Goal: Task Accomplishment & Management: Use online tool/utility

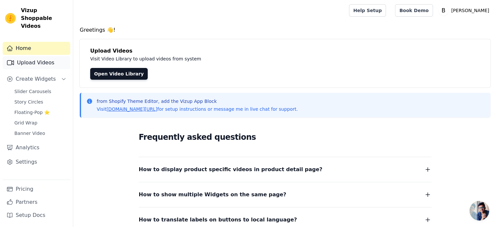
click at [43, 56] on link "Upload Videos" at bounding box center [37, 62] width 68 height 13
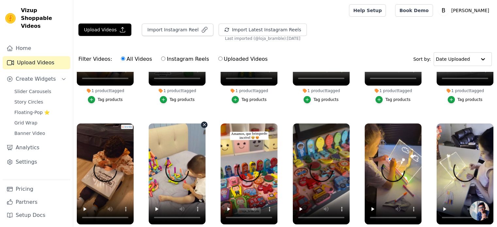
scroll to position [114, 0]
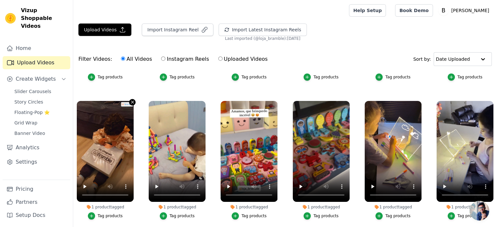
click at [133, 100] on icon "button" at bounding box center [132, 102] width 5 height 5
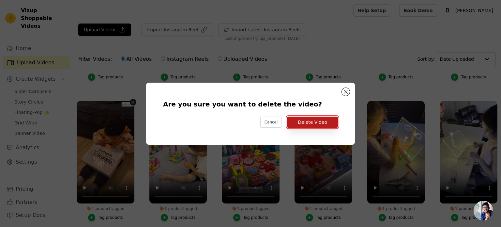
click at [319, 119] on button "Delete Video" at bounding box center [312, 122] width 51 height 11
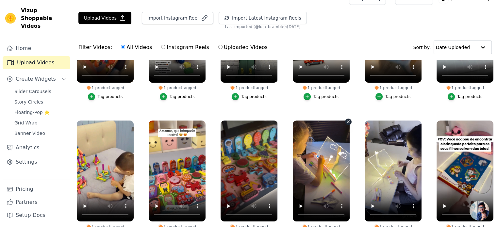
scroll to position [33, 0]
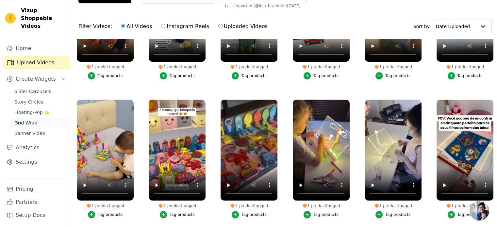
drag, startPoint x: 30, startPoint y: 116, endPoint x: 43, endPoint y: 112, distance: 13.6
click at [30, 119] on span "Grid Wrap" at bounding box center [25, 122] width 23 height 7
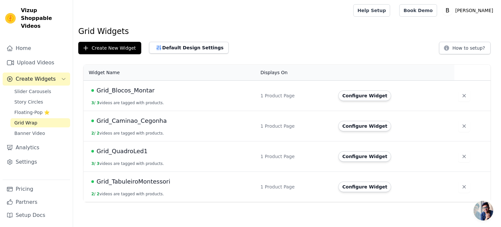
click at [130, 182] on span "Grid_TabuleiroMontessori" at bounding box center [134, 181] width 74 height 9
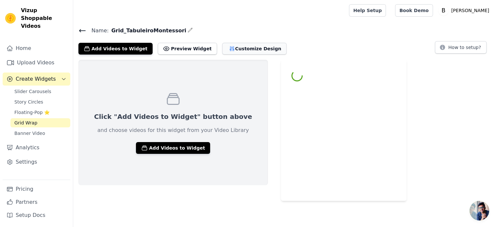
click at [234, 46] on button "Customize Design" at bounding box center [254, 49] width 64 height 12
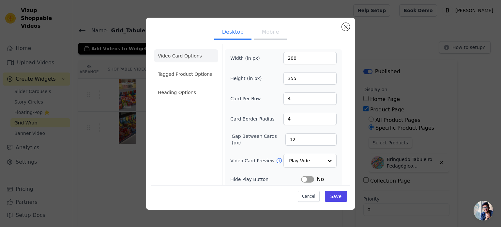
click at [276, 34] on button "Mobile" at bounding box center [270, 32] width 33 height 14
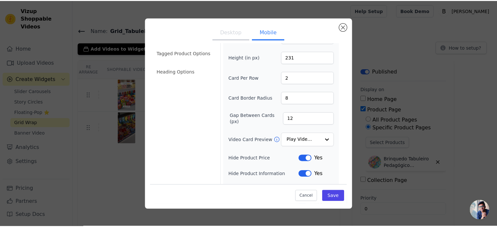
scroll to position [80, 0]
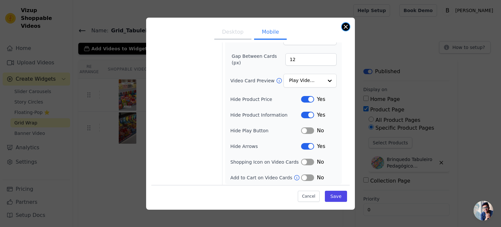
click at [346, 24] on button "Close modal" at bounding box center [346, 27] width 8 height 8
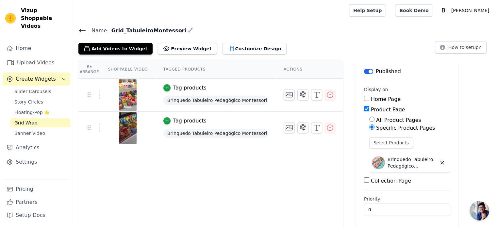
click at [83, 32] on icon at bounding box center [82, 31] width 8 height 8
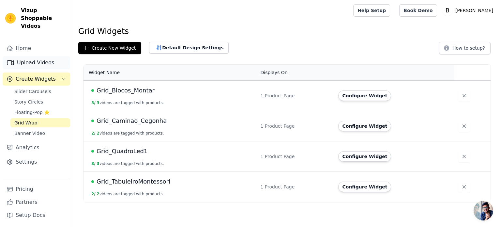
click at [28, 56] on link "Upload Videos" at bounding box center [37, 62] width 68 height 13
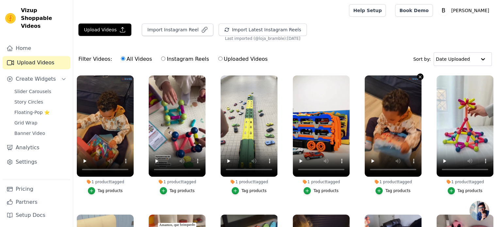
click at [417, 77] on icon "button" at bounding box center [419, 76] width 5 height 5
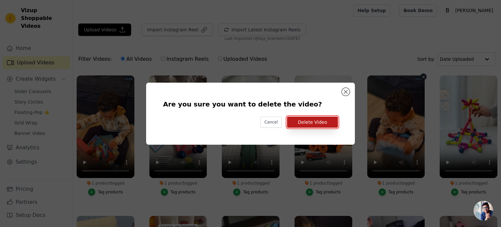
click at [325, 124] on button "Delete Video" at bounding box center [312, 122] width 51 height 11
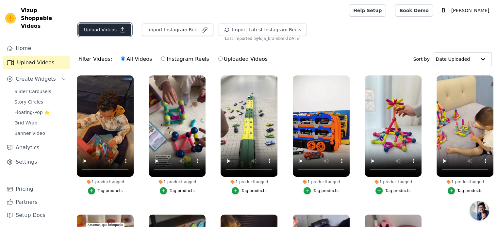
click at [109, 33] on button "Upload Videos" at bounding box center [104, 30] width 53 height 12
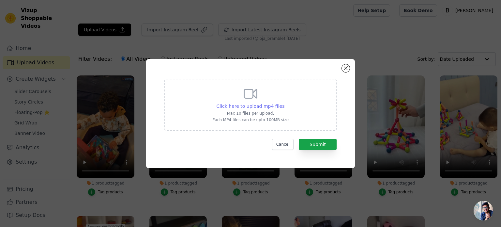
click at [258, 106] on span "Click here to upload mp4 files" at bounding box center [251, 105] width 68 height 5
click at [284, 103] on input "Click here to upload mp4 files Max 10 files per upload. Each MP4 files can be u…" at bounding box center [284, 103] width 0 height 0
type input "C:\fakepath\vizup1_produto_720p_compressed.mp4"
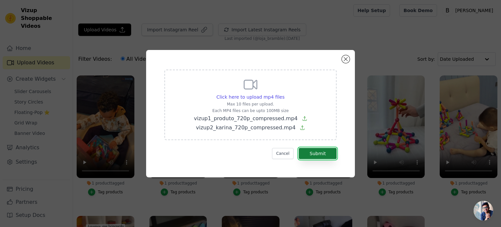
click at [321, 155] on button "Submit" at bounding box center [318, 153] width 38 height 11
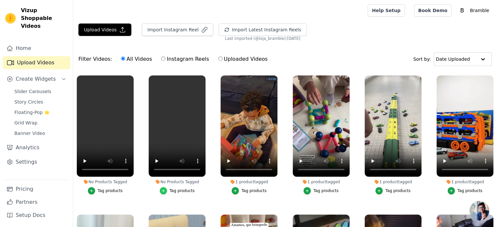
click at [162, 192] on div "button" at bounding box center [163, 190] width 7 height 7
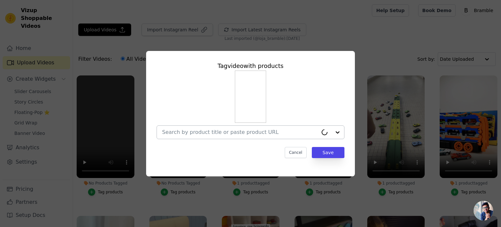
click at [214, 133] on input "No Products Tagged Tag video with products Cancel Save Tag products" at bounding box center [240, 132] width 156 height 6
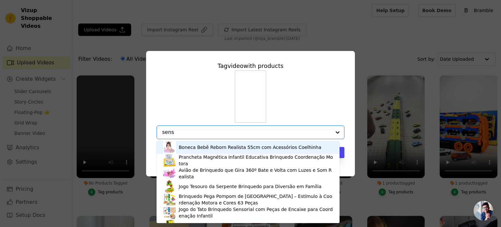
type input "senso"
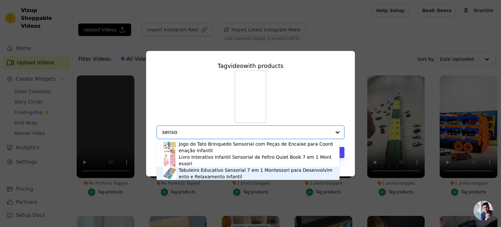
click at [209, 172] on div "Tabuleiro Educativo Sensorial 7 em 1 Montessori para Desenvolvimento e Relaxame…" at bounding box center [256, 173] width 154 height 13
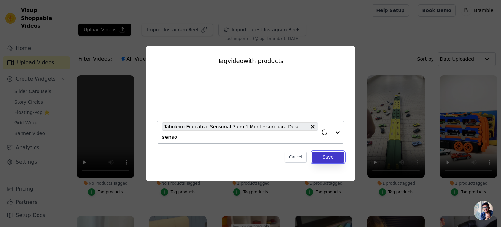
click at [336, 159] on button "Save" at bounding box center [328, 156] width 33 height 11
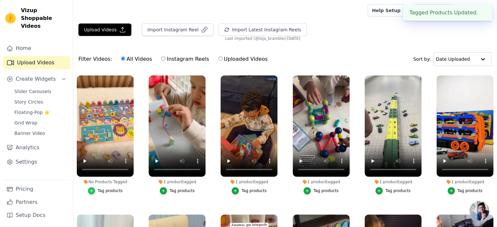
click at [90, 189] on icon "button" at bounding box center [91, 190] width 5 height 5
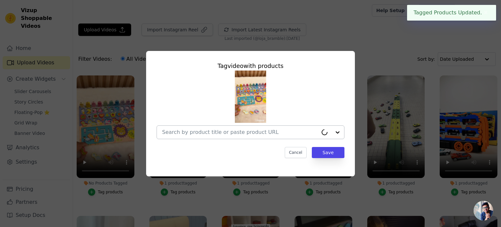
click at [203, 128] on div at bounding box center [240, 132] width 156 height 13
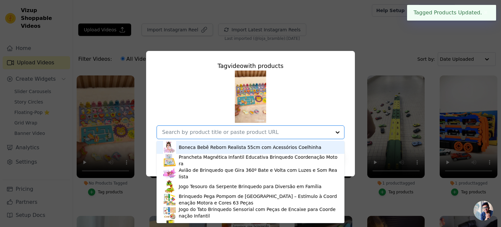
type input "s"
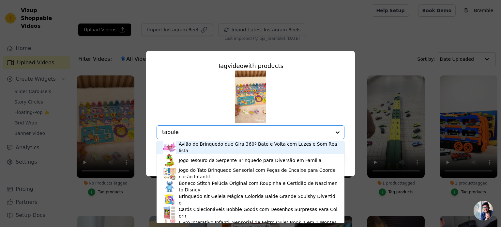
type input "tabulei"
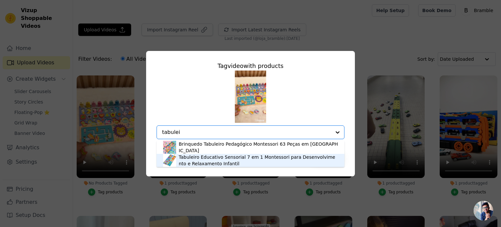
click at [207, 158] on div "Tabuleiro Educativo Sensorial 7 em 1 Montessori para Desenvolvimento e Relaxame…" at bounding box center [258, 160] width 159 height 13
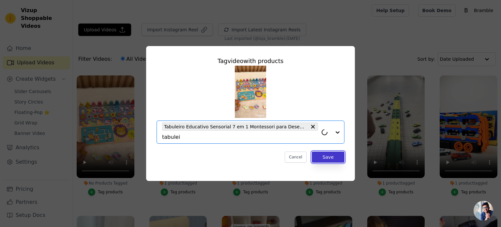
click at [330, 158] on button "Save" at bounding box center [328, 156] width 33 height 11
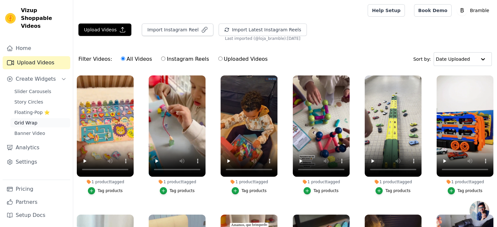
click at [25, 119] on span "Grid Wrap" at bounding box center [25, 122] width 23 height 7
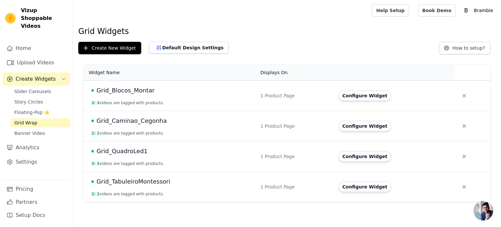
click at [113, 37] on div "Grid Widgets Create New Widget Default Design Settings How to setup? Widget Nam…" at bounding box center [287, 115] width 428 height 178
click at [110, 44] on button "Create New Widget" at bounding box center [109, 48] width 63 height 12
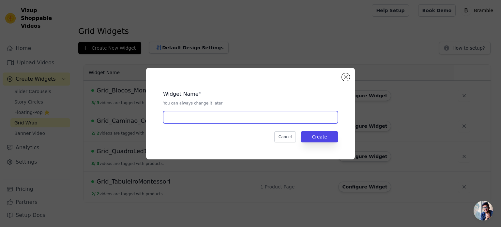
click at [220, 114] on input "text" at bounding box center [250, 117] width 175 height 12
type input "Grid_Tabu_Dino"
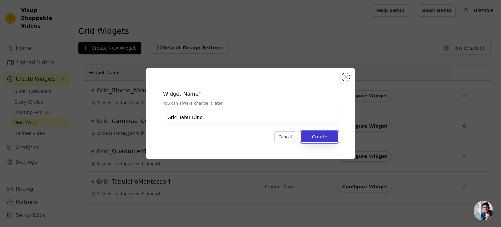
click at [334, 140] on button "Create" at bounding box center [319, 136] width 37 height 11
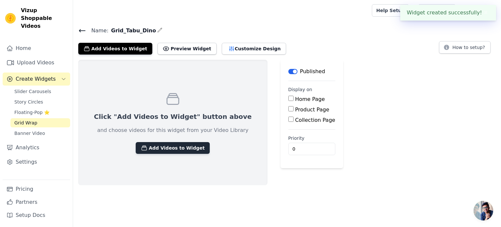
click at [178, 146] on button "Add Videos to Widget" at bounding box center [173, 148] width 74 height 12
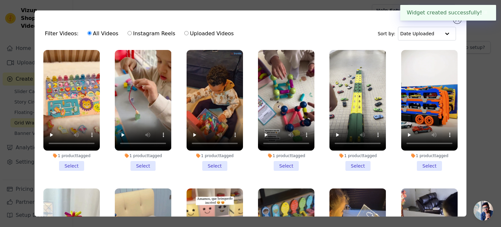
click at [66, 163] on li "1 product tagged Select" at bounding box center [71, 110] width 56 height 121
click at [0, 0] on input "1 product tagged Select" at bounding box center [0, 0] width 0 height 0
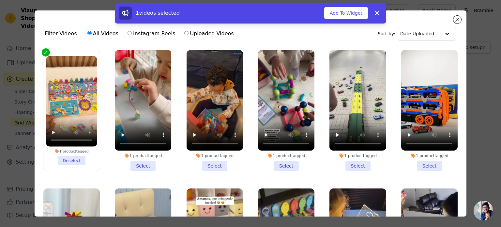
click at [146, 163] on li "1 product tagged Select" at bounding box center [143, 110] width 56 height 121
click at [0, 0] on input "1 product tagged Select" at bounding box center [0, 0] width 0 height 0
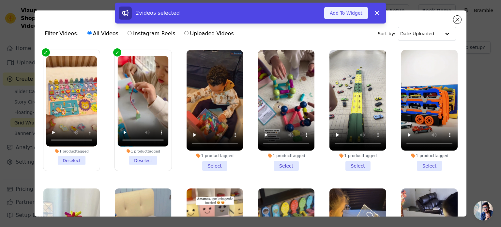
click at [355, 13] on button "Add To Widget" at bounding box center [346, 13] width 44 height 12
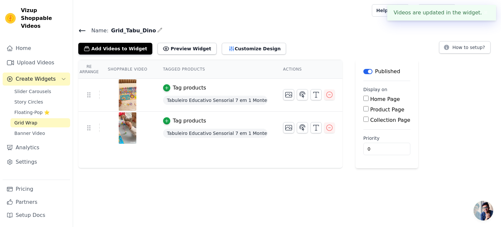
click at [364, 109] on input "Product Page" at bounding box center [366, 108] width 5 height 5
checkbox input "true"
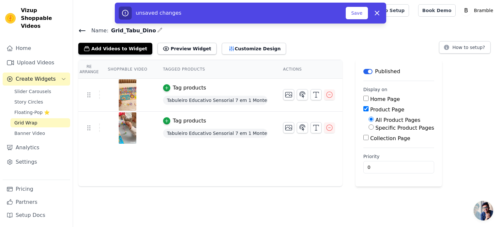
click at [383, 128] on label "Specific Product Pages" at bounding box center [405, 128] width 59 height 6
click at [374, 128] on input "Specific Product Pages" at bounding box center [371, 126] width 5 height 5
radio input "true"
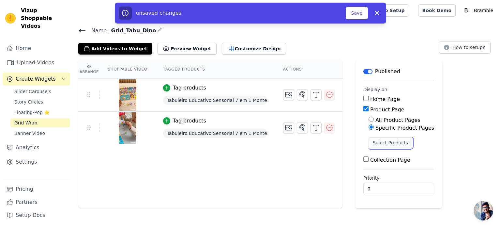
click at [389, 143] on button "Select Products" at bounding box center [391, 142] width 44 height 11
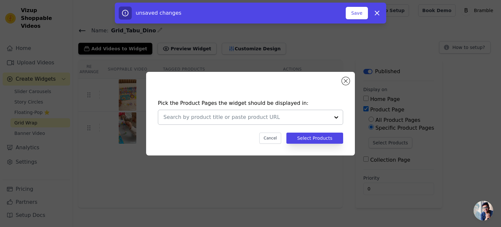
click at [284, 115] on input "text" at bounding box center [247, 117] width 166 height 8
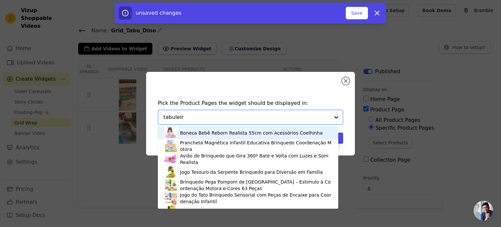
type input "tabuleiro"
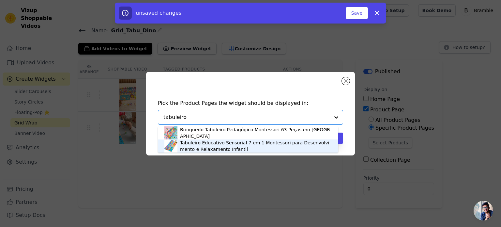
click at [215, 145] on div "Tabuleiro Educativo Sensorial 7 em 1 Montessori para Desenvolvimento e Relaxame…" at bounding box center [256, 145] width 152 height 13
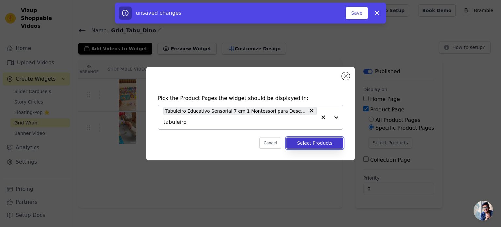
click at [306, 146] on button "Select Products" at bounding box center [315, 142] width 57 height 11
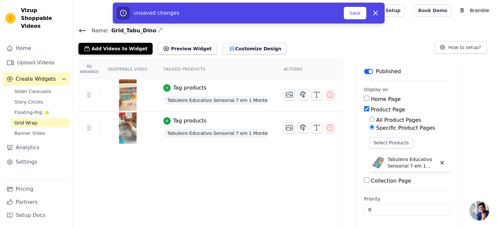
click at [222, 47] on button "Customize Design" at bounding box center [254, 49] width 64 height 12
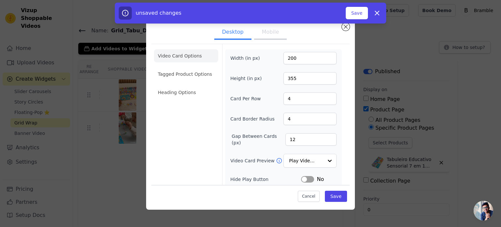
click at [275, 32] on button "Mobile" at bounding box center [270, 32] width 33 height 14
click at [355, 17] on button "Save" at bounding box center [357, 13] width 22 height 12
click at [356, 14] on button "Save" at bounding box center [357, 13] width 22 height 12
click at [333, 196] on button "Save" at bounding box center [336, 196] width 22 height 11
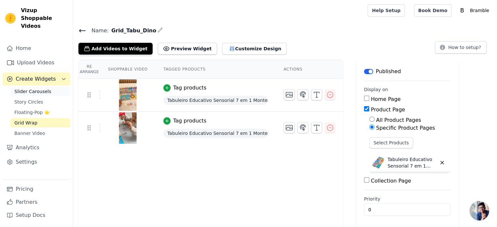
click at [37, 88] on span "Slider Carousels" at bounding box center [32, 91] width 37 height 7
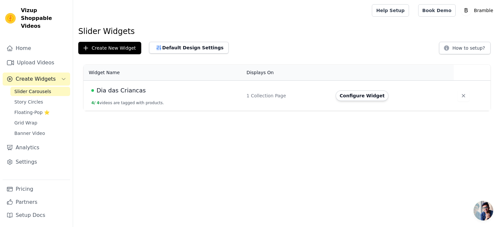
click at [124, 90] on span "Dia das Criancas" at bounding box center [121, 90] width 49 height 9
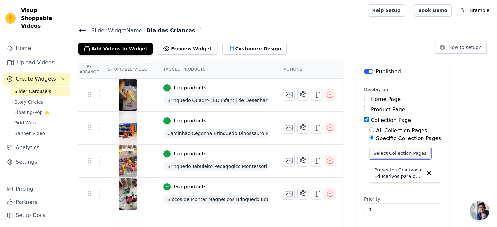
click at [411, 154] on button "Select Collection Pages" at bounding box center [400, 153] width 62 height 11
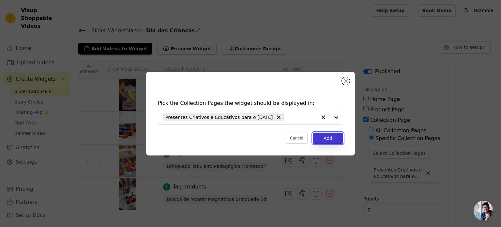
click at [326, 137] on button "Add" at bounding box center [328, 138] width 30 height 11
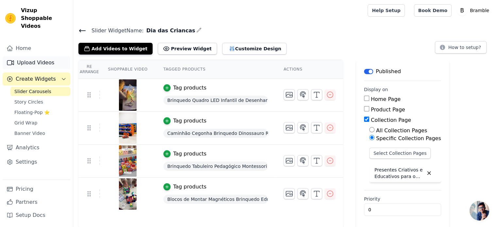
click at [37, 58] on link "Upload Videos" at bounding box center [37, 62] width 68 height 13
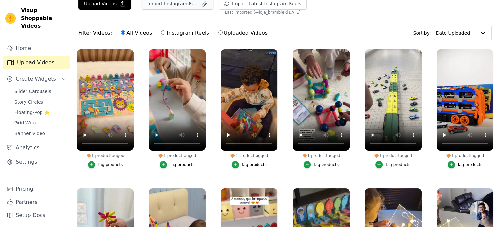
scroll to position [1, 0]
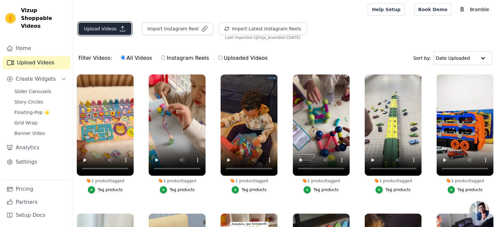
click at [119, 30] on icon "button" at bounding box center [122, 28] width 7 height 7
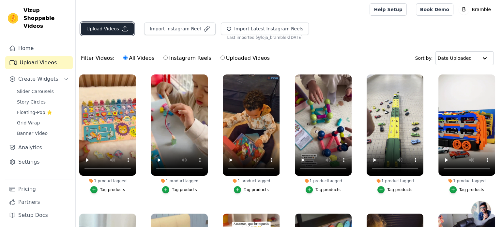
scroll to position [0, 0]
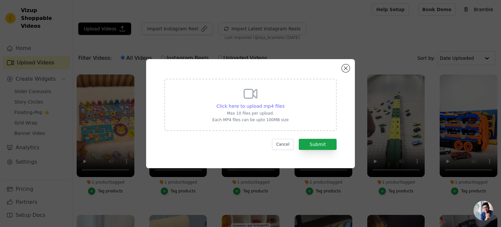
click at [259, 105] on span "Click here to upload mp4 files" at bounding box center [251, 105] width 68 height 5
click at [284, 103] on input "Click here to upload mp4 files Max 10 files per upload. Each MP4 files can be u…" at bounding box center [284, 103] width 0 height 0
type input "C:\fakepath\26.QuadroLED_Vizup_Compressed.mp4"
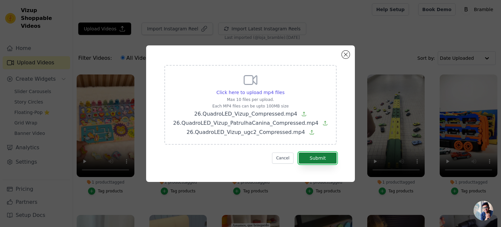
click at [319, 157] on button "Submit" at bounding box center [318, 157] width 38 height 11
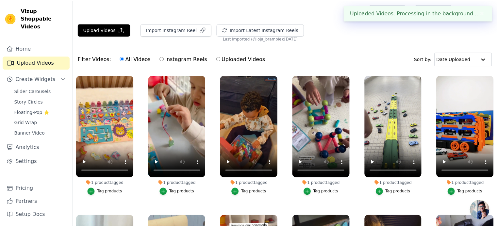
scroll to position [1, 0]
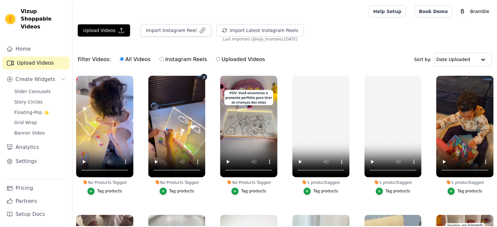
scroll to position [1, 0]
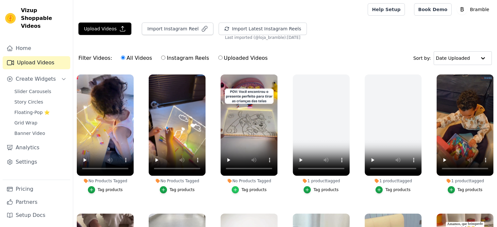
click at [237, 189] on div "button" at bounding box center [234, 189] width 7 height 7
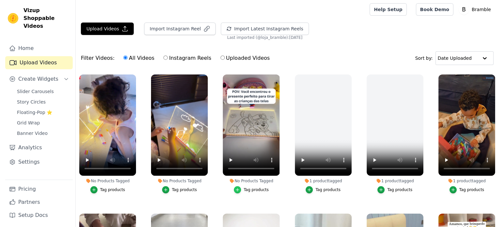
scroll to position [0, 0]
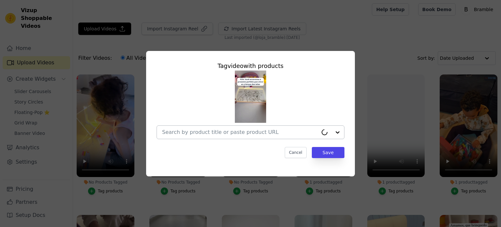
click at [226, 130] on input "No Products Tagged Tag video with products Cancel Save Tag products" at bounding box center [240, 132] width 156 height 6
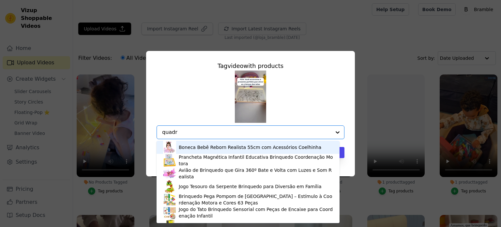
type input "quadro"
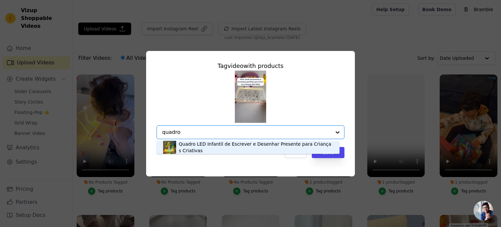
click at [206, 149] on div "Quadro LED Infantil de Escrever e Desenhar Presente para Crianças Criativas" at bounding box center [256, 147] width 154 height 13
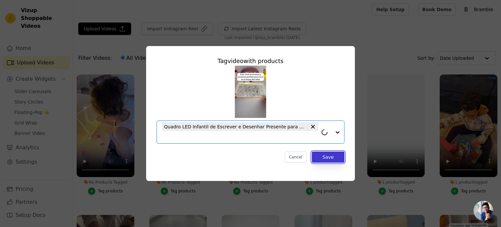
click at [325, 159] on button "Save" at bounding box center [328, 156] width 33 height 11
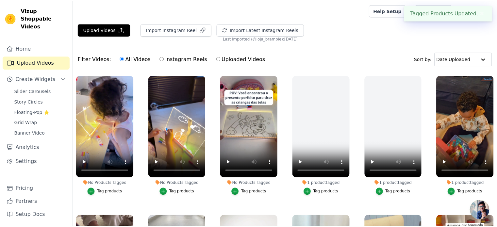
scroll to position [1, 0]
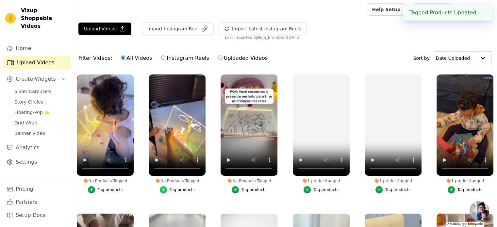
click at [164, 189] on icon "button" at bounding box center [163, 189] width 3 height 3
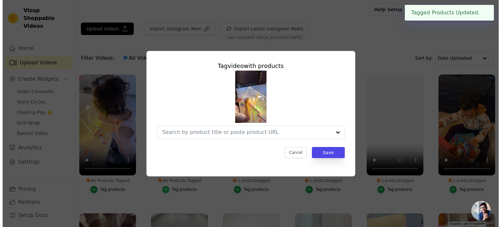
scroll to position [0, 0]
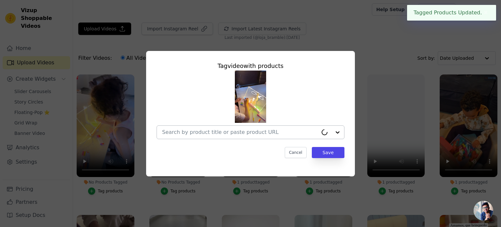
click at [189, 137] on div at bounding box center [240, 132] width 156 height 13
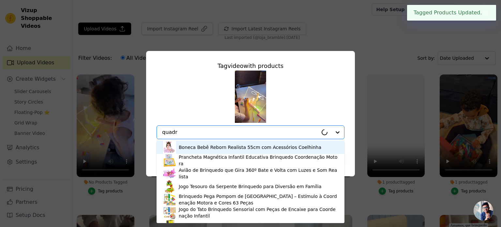
type input "quadro"
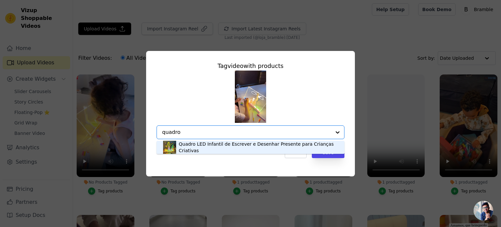
click at [223, 150] on div "Quadro LED Infantil de Escrever e Desenhar Presente para Crianças Criativas" at bounding box center [258, 147] width 159 height 13
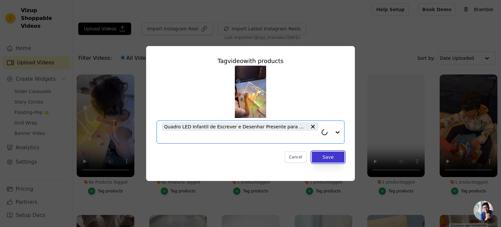
click at [325, 159] on button "Save" at bounding box center [328, 156] width 33 height 11
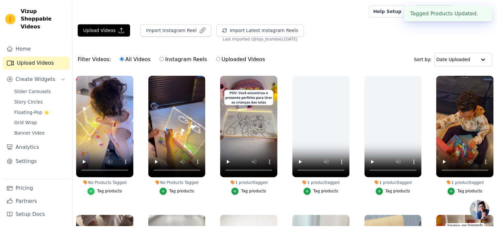
scroll to position [1, 0]
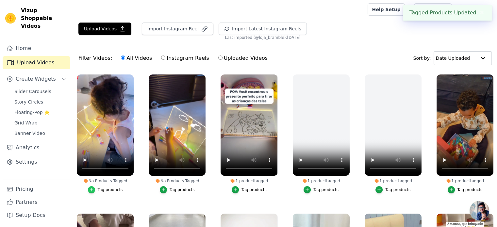
click at [92, 188] on icon "button" at bounding box center [91, 189] width 3 height 3
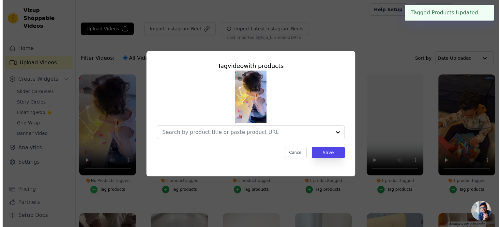
scroll to position [0, 0]
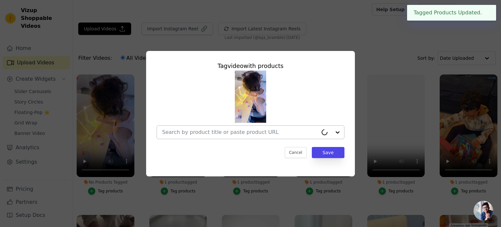
click at [189, 135] on input "No Products Tagged Tag video with products Cancel Save Tag products" at bounding box center [240, 132] width 156 height 6
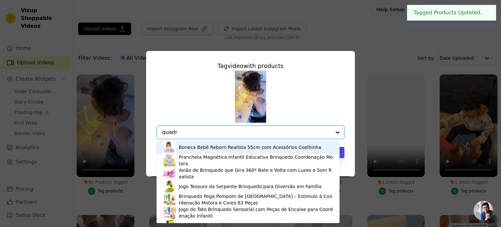
type input "quadro"
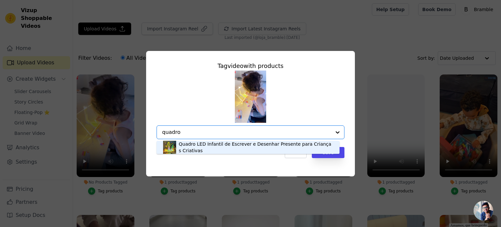
click at [198, 147] on div "Quadro LED Infantil de Escrever e Desenhar Presente para Crianças Criativas" at bounding box center [256, 147] width 154 height 13
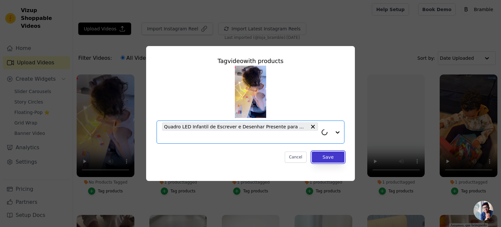
click at [341, 160] on button "Save" at bounding box center [328, 156] width 33 height 11
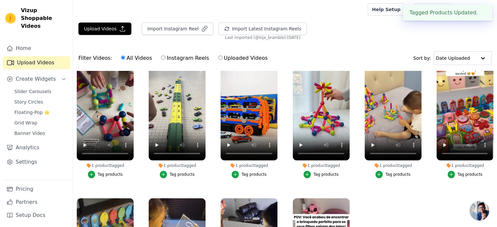
scroll to position [114, 0]
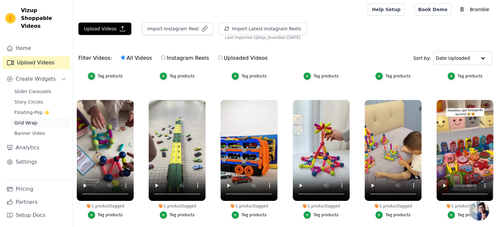
click at [26, 119] on span "Grid Wrap" at bounding box center [25, 122] width 23 height 7
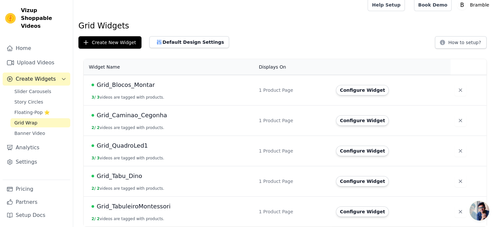
scroll to position [7, 0]
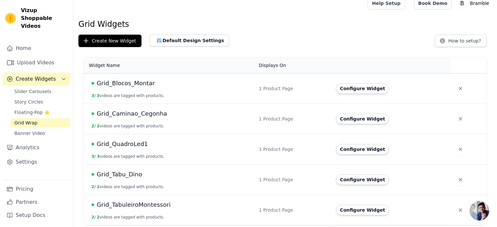
click at [124, 145] on span "Grid_QuadroLed1" at bounding box center [122, 143] width 51 height 9
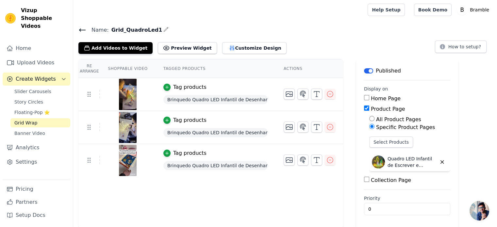
scroll to position [1, 0]
click at [326, 160] on icon "button" at bounding box center [330, 160] width 8 height 8
click at [327, 125] on icon "button" at bounding box center [330, 127] width 8 height 8
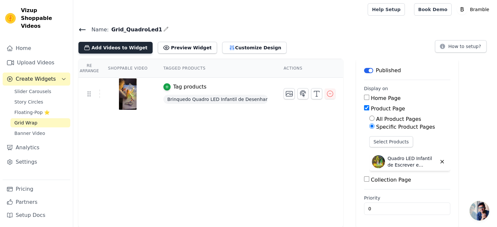
click at [95, 43] on button "Add Videos to Widget" at bounding box center [115, 48] width 74 height 12
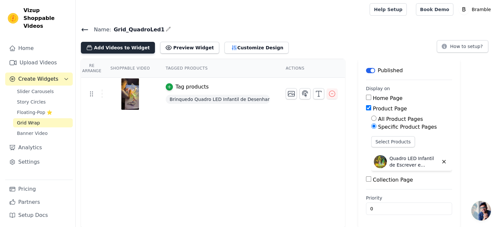
scroll to position [0, 0]
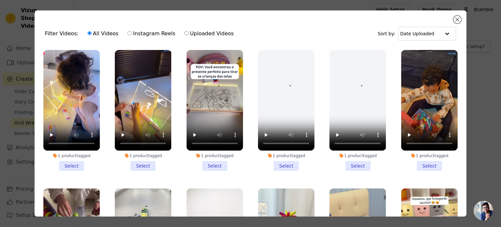
click at [76, 163] on li "1 product tagged Select" at bounding box center [71, 110] width 56 height 121
click at [0, 0] on input "1 product tagged Select" at bounding box center [0, 0] width 0 height 0
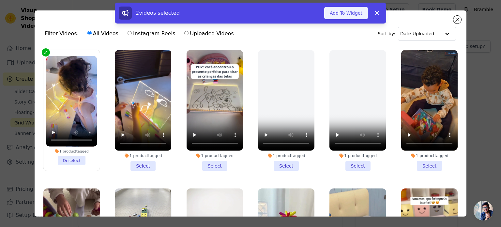
click at [344, 12] on button "Add To Widget" at bounding box center [346, 13] width 44 height 12
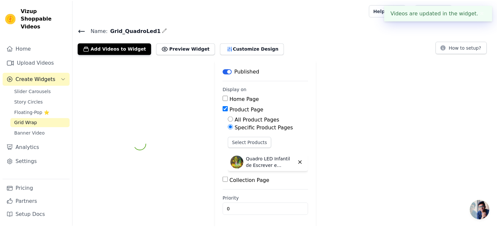
scroll to position [1, 0]
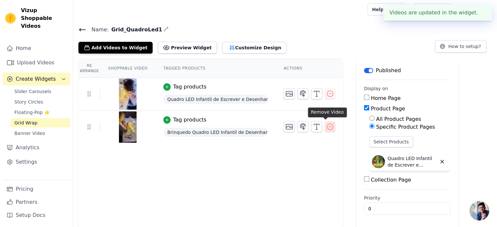
click at [326, 126] on icon "button" at bounding box center [330, 127] width 8 height 8
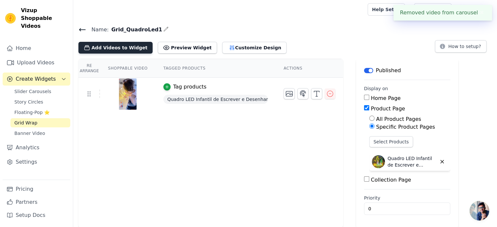
click at [103, 48] on button "Add Videos to Widget" at bounding box center [115, 48] width 74 height 12
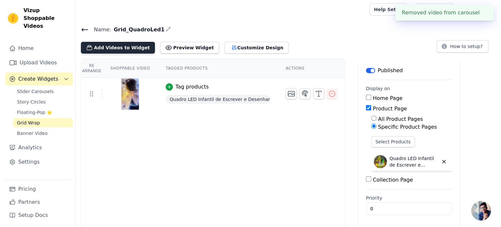
scroll to position [0, 0]
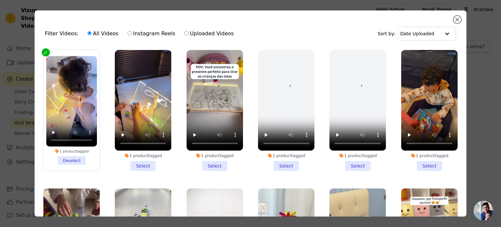
drag, startPoint x: 208, startPoint y: 163, endPoint x: 194, endPoint y: 165, distance: 14.5
click at [208, 163] on li "1 product tagged Select" at bounding box center [215, 110] width 56 height 121
click at [0, 0] on input "1 product tagged Select" at bounding box center [0, 0] width 0 height 0
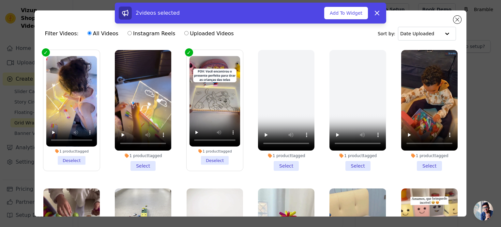
click at [142, 165] on li "1 product tagged Select" at bounding box center [143, 110] width 56 height 121
click at [0, 0] on input "1 product tagged Select" at bounding box center [0, 0] width 0 height 0
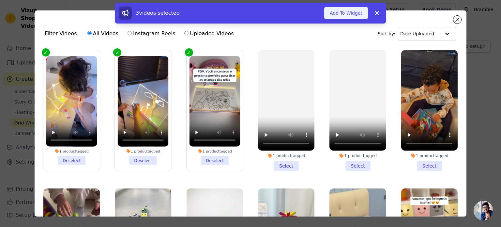
click at [343, 13] on button "Add To Widget" at bounding box center [346, 13] width 44 height 12
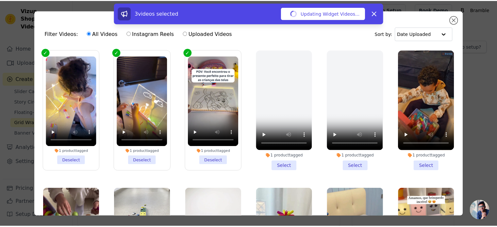
scroll to position [1, 0]
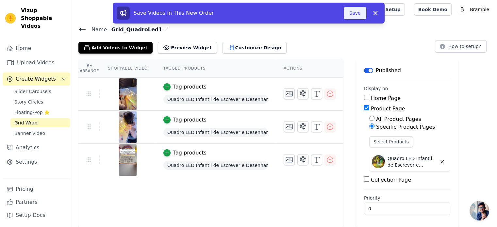
click at [358, 13] on button "Save" at bounding box center [354, 13] width 22 height 12
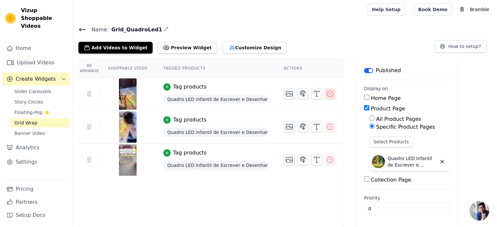
click at [328, 95] on icon "button" at bounding box center [330, 94] width 8 height 8
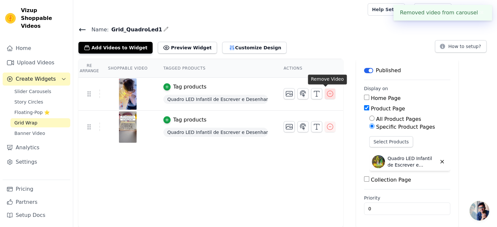
click at [326, 94] on icon "button" at bounding box center [330, 94] width 8 height 8
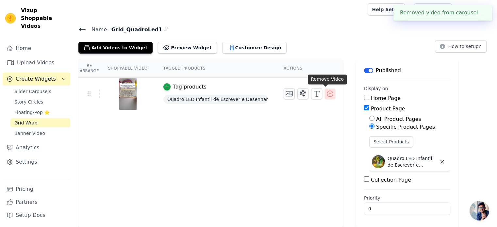
click at [326, 93] on icon "button" at bounding box center [330, 94] width 8 height 8
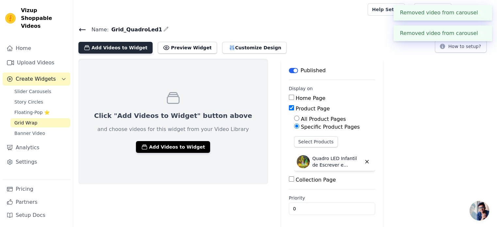
click at [119, 46] on button "Add Videos to Widget" at bounding box center [115, 48] width 74 height 12
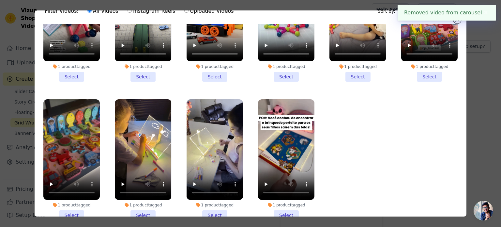
scroll to position [56, 0]
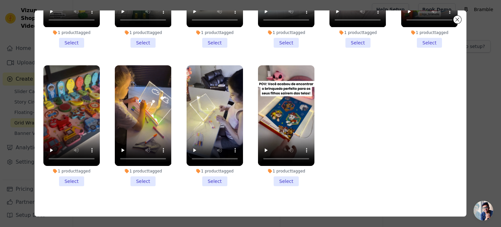
click at [137, 175] on li "1 product tagged Select" at bounding box center [143, 125] width 56 height 121
click at [0, 0] on input "1 product tagged Select" at bounding box center [0, 0] width 0 height 0
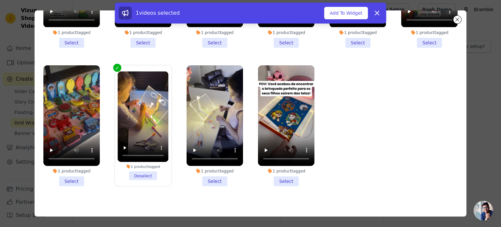
click at [209, 173] on li "1 product tagged Select" at bounding box center [215, 125] width 56 height 121
click at [0, 0] on input "1 product tagged Select" at bounding box center [0, 0] width 0 height 0
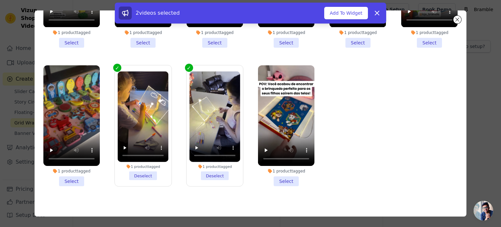
click at [276, 171] on li "1 product tagged Select" at bounding box center [286, 125] width 56 height 121
click at [0, 0] on input "1 product tagged Select" at bounding box center [0, 0] width 0 height 0
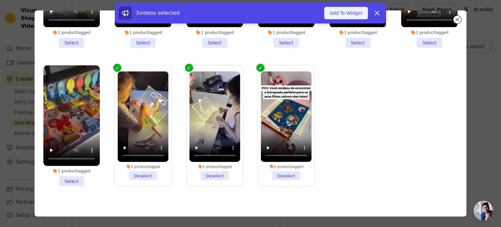
click at [353, 14] on button "Add To Widget" at bounding box center [346, 13] width 44 height 12
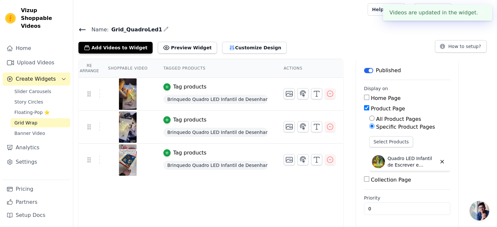
scroll to position [0, 0]
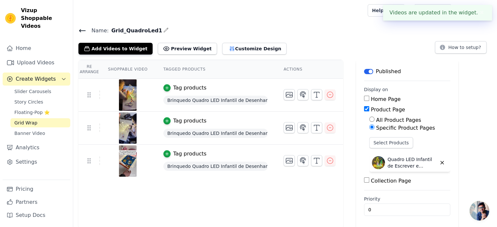
click at [78, 30] on div "Name: Grid_QuadroLed1 Add Videos to Widget Preview Widget Customize Design How …" at bounding box center [284, 40] width 423 height 28
click at [82, 31] on icon at bounding box center [82, 31] width 8 height 8
